Goal: Transaction & Acquisition: Download file/media

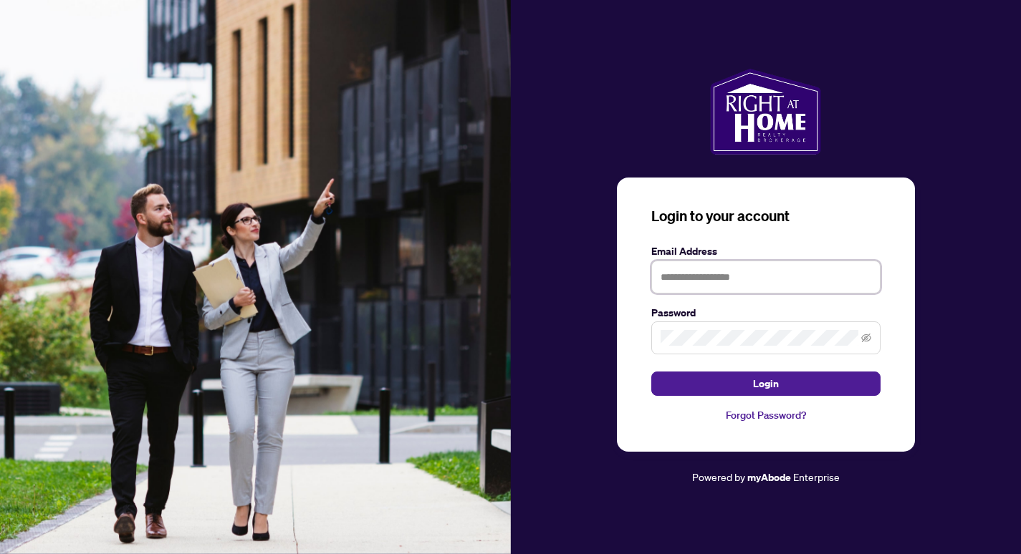
click at [682, 264] on input "text" at bounding box center [765, 277] width 229 height 33
type input "**********"
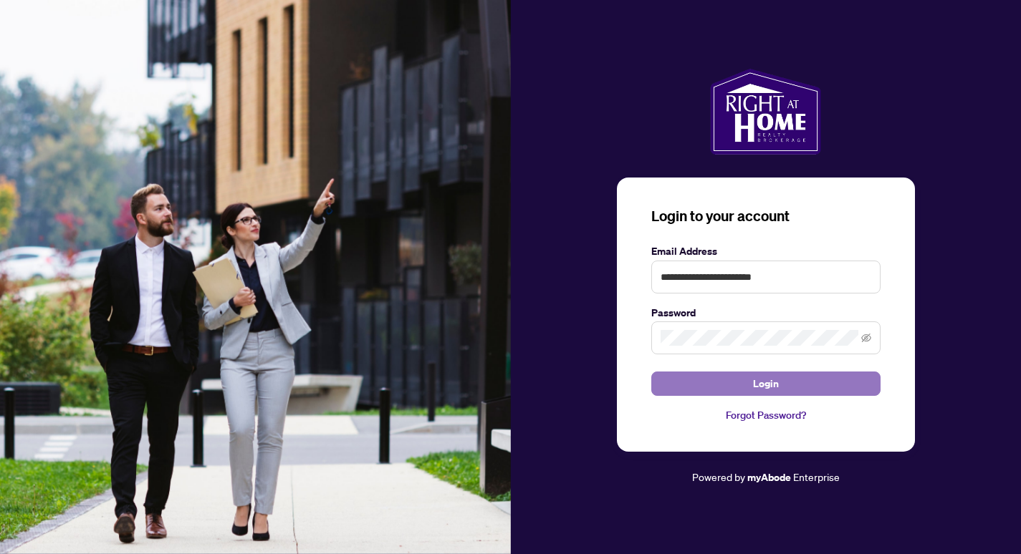
click at [742, 378] on button "Login" at bounding box center [765, 384] width 229 height 24
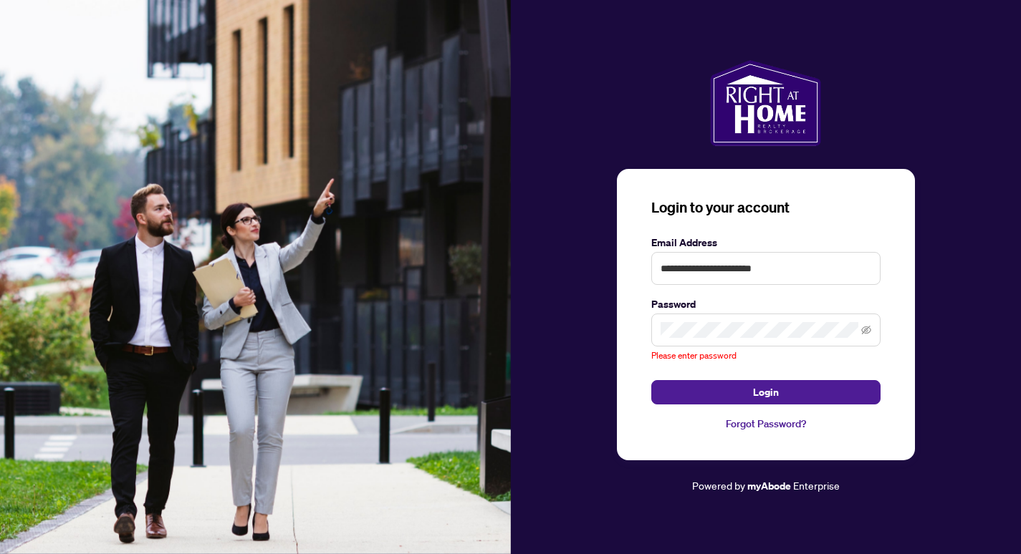
click at [720, 343] on span at bounding box center [765, 330] width 229 height 33
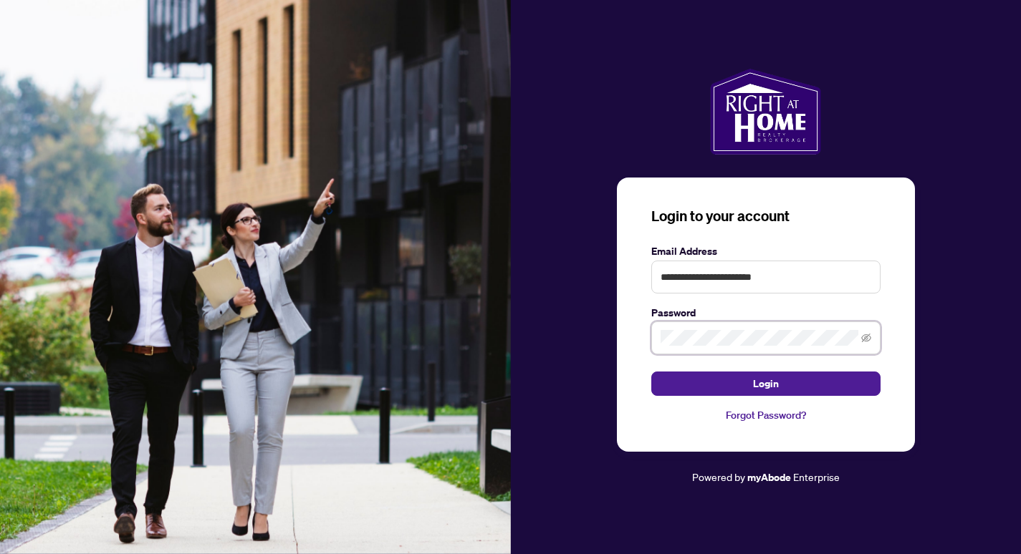
click at [651, 372] on button "Login" at bounding box center [765, 384] width 229 height 24
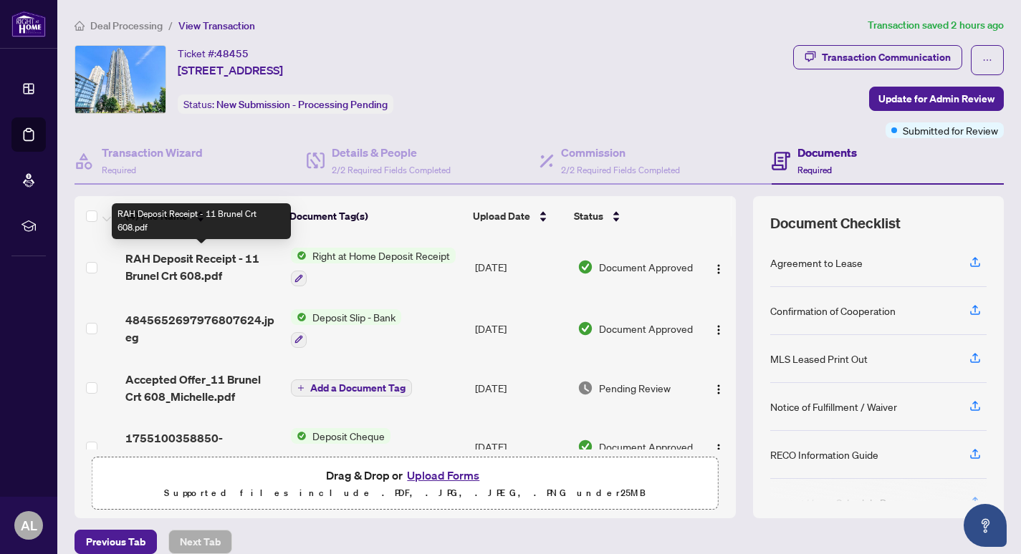
click at [216, 259] on span "RAH Deposit Receipt - 11 Brunel Crt 608.pdf" at bounding box center [202, 267] width 154 height 34
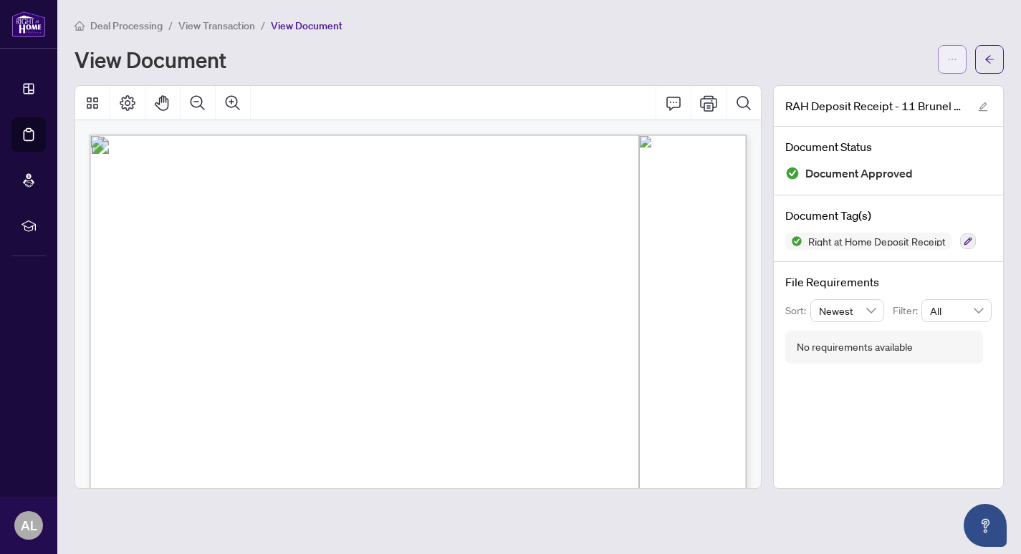
click at [954, 54] on icon "ellipsis" at bounding box center [952, 59] width 10 height 10
click at [882, 88] on span "Download" at bounding box center [900, 90] width 109 height 16
